Goal: Find specific page/section: Find specific page/section

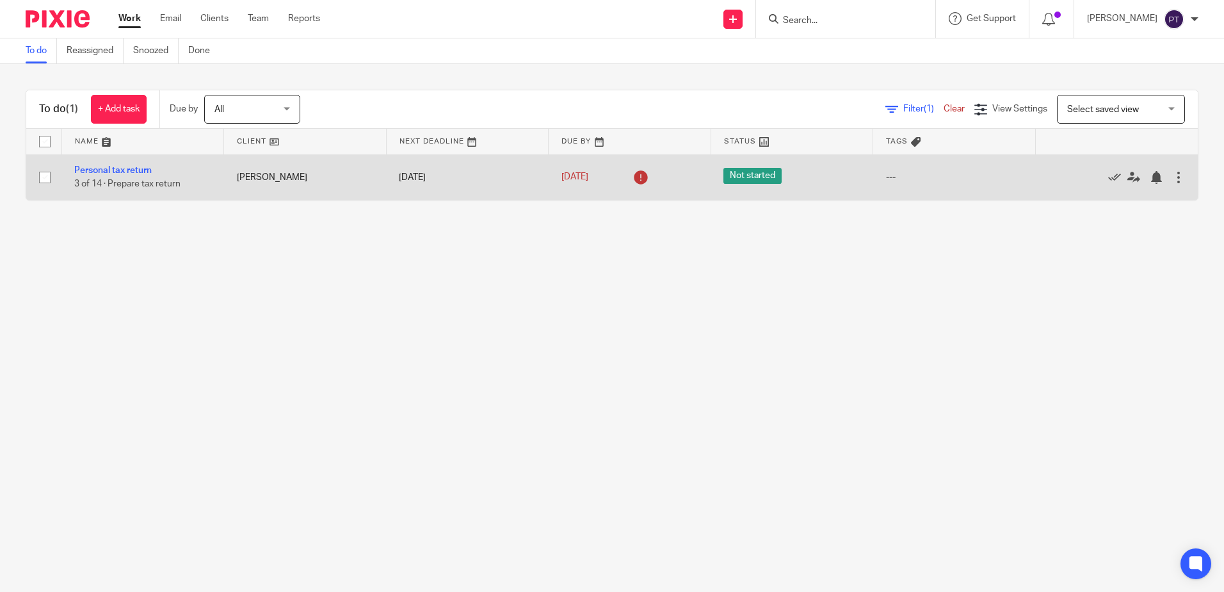
drag, startPoint x: 0, startPoint y: 0, endPoint x: 143, endPoint y: 165, distance: 218.3
drag, startPoint x: 143, startPoint y: 165, endPoint x: 111, endPoint y: 168, distance: 32.2
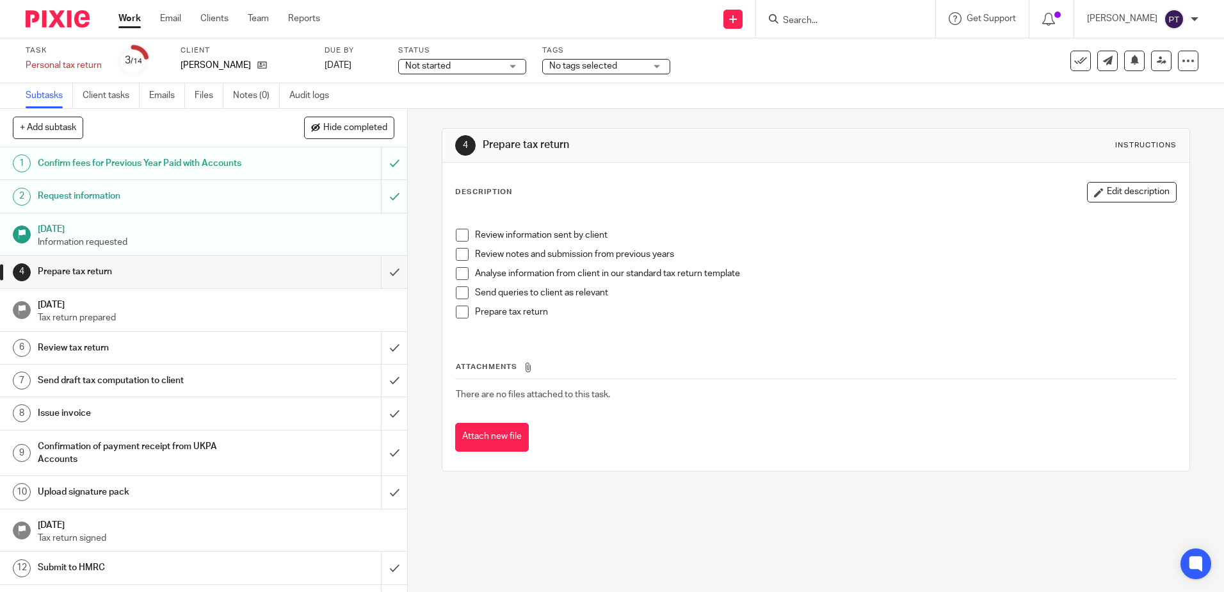
click at [877, 26] on input "Search" at bounding box center [839, 21] width 115 height 12
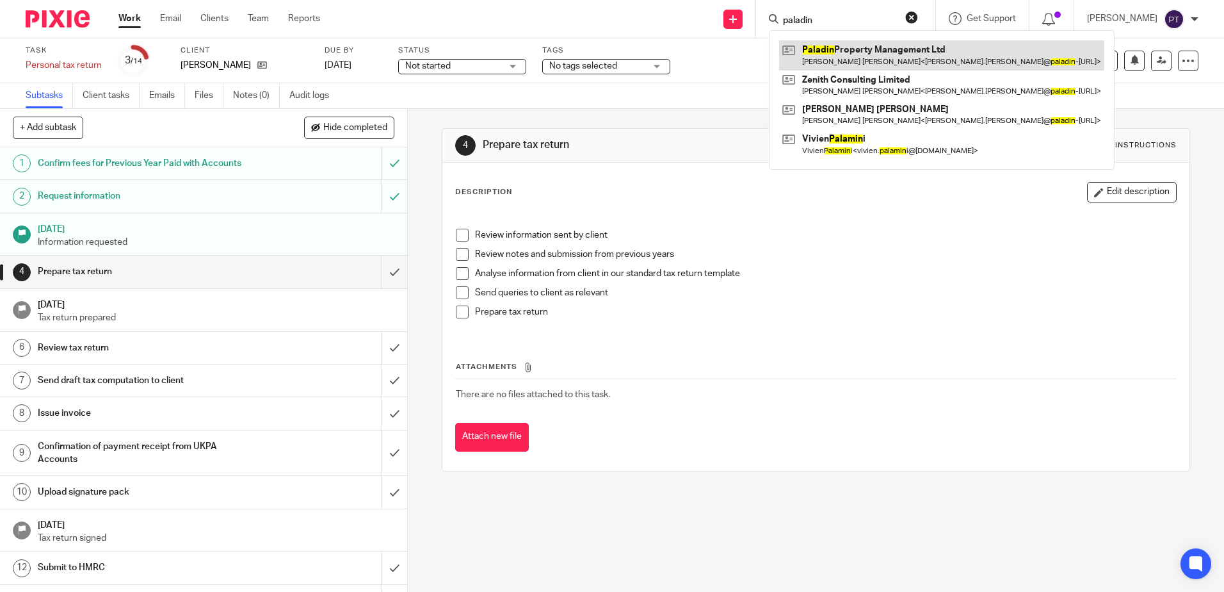
type input "paladin"
click at [838, 51] on link at bounding box center [941, 54] width 325 height 29
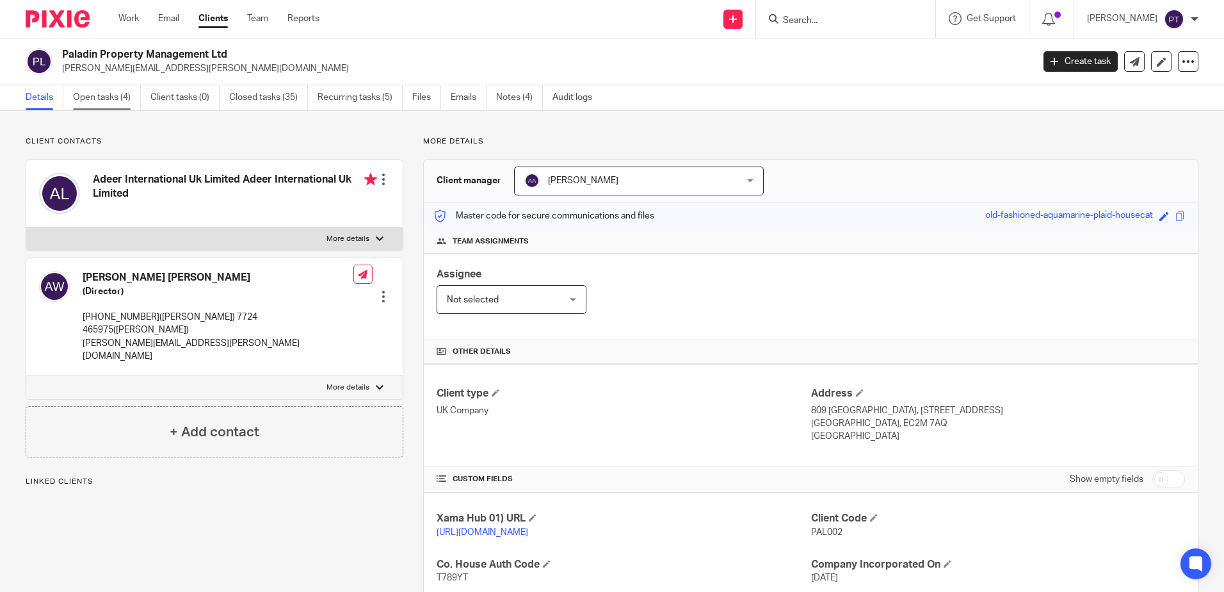
click at [121, 96] on link "Open tasks (4)" at bounding box center [107, 97] width 68 height 25
